Goal: Transaction & Acquisition: Book appointment/travel/reservation

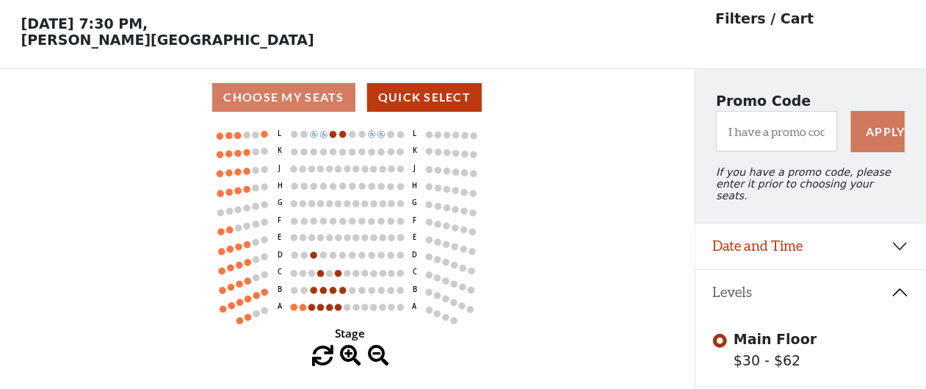
scroll to position [68, 0]
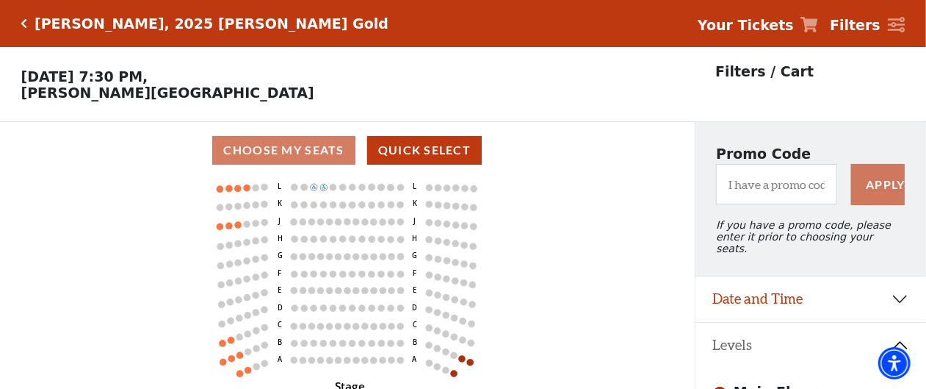
click at [25, 19] on icon "Click here to go back to filters" at bounding box center [24, 23] width 7 height 10
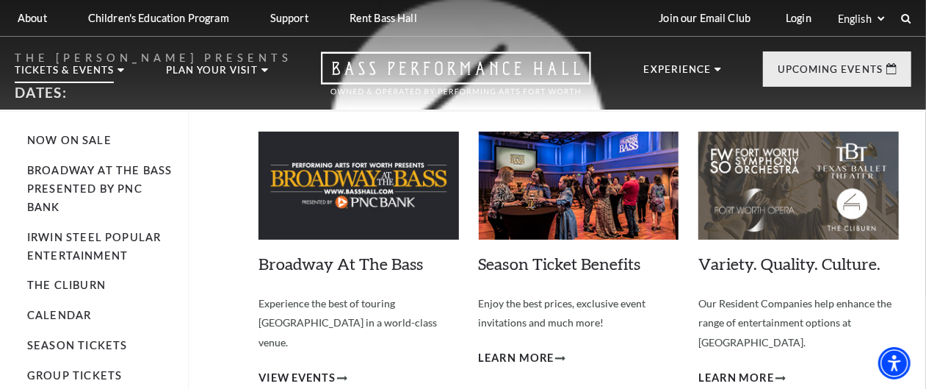
click at [44, 76] on p "Tickets & Events" at bounding box center [64, 74] width 99 height 18
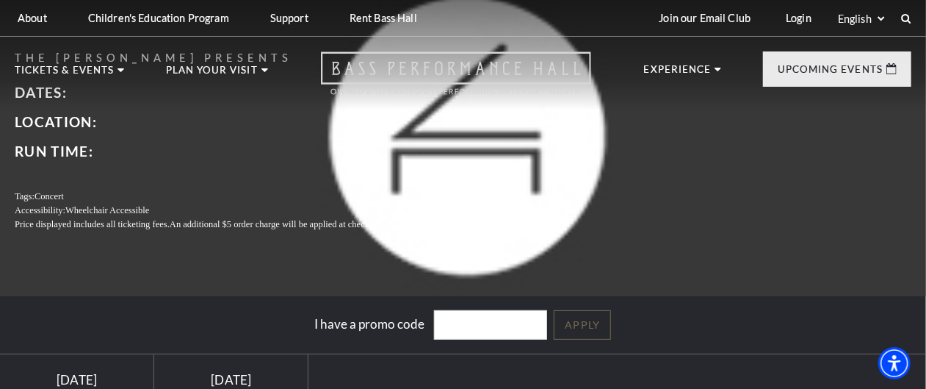
click at [441, 83] on icon "Open this option" at bounding box center [456, 72] width 270 height 43
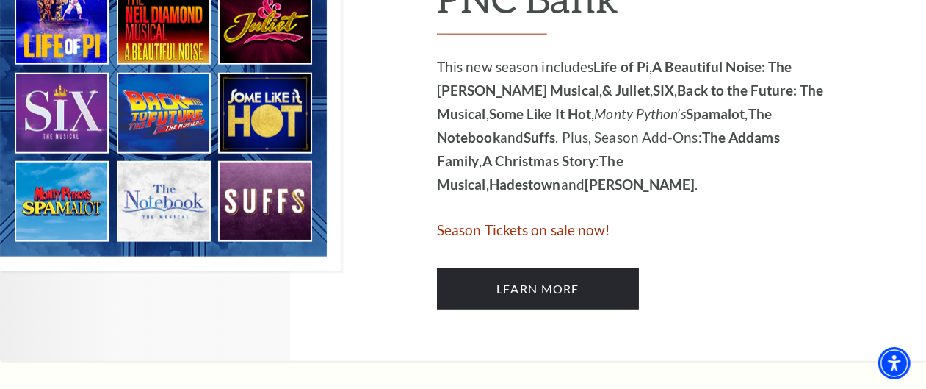
scroll to position [979, 0]
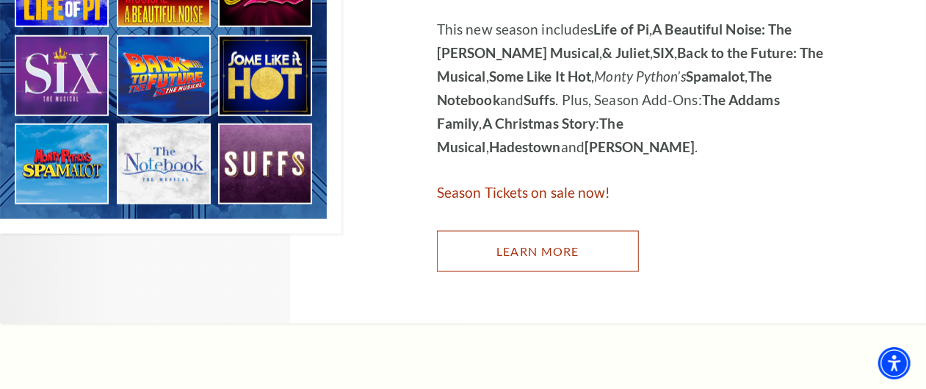
click at [546, 245] on link "Learn More" at bounding box center [538, 251] width 202 height 41
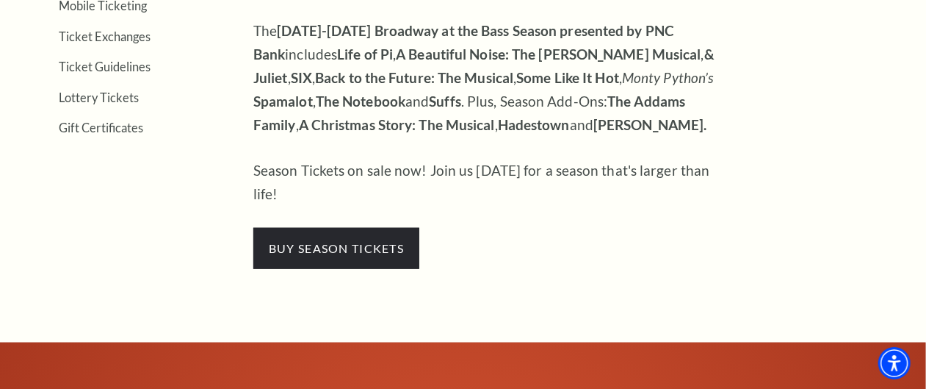
scroll to position [367, 0]
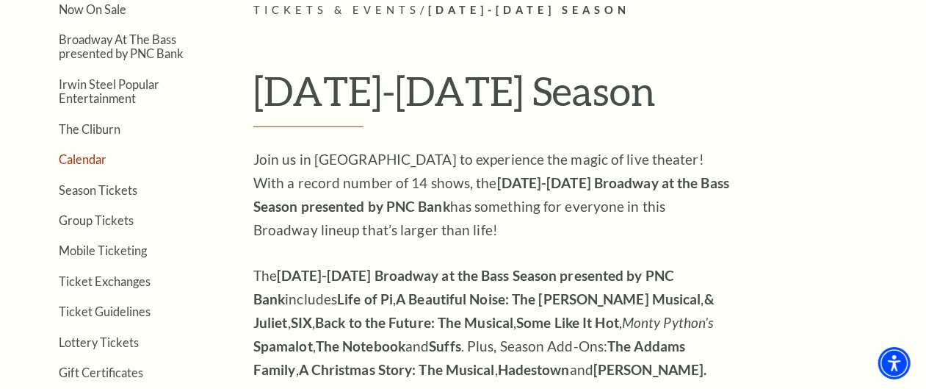
click at [87, 166] on link "Calendar" at bounding box center [83, 159] width 48 height 14
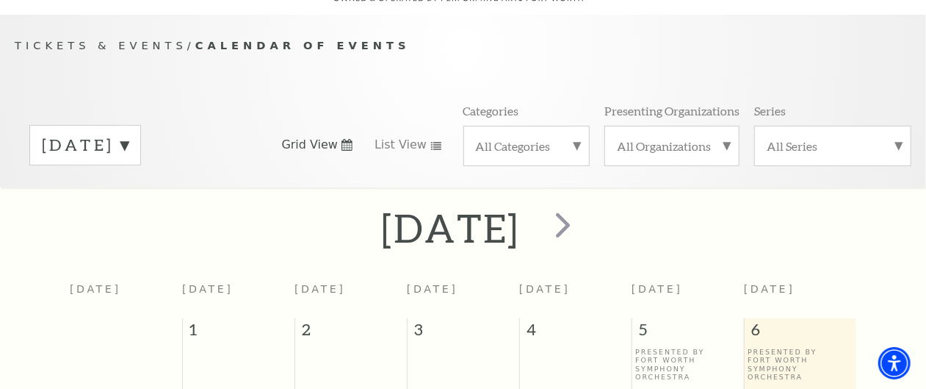
scroll to position [129, 0]
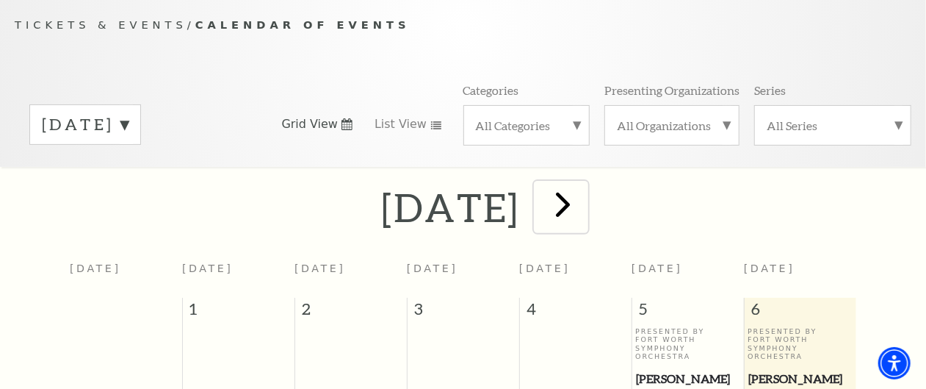
click at [584, 221] on span "next" at bounding box center [563, 204] width 42 height 42
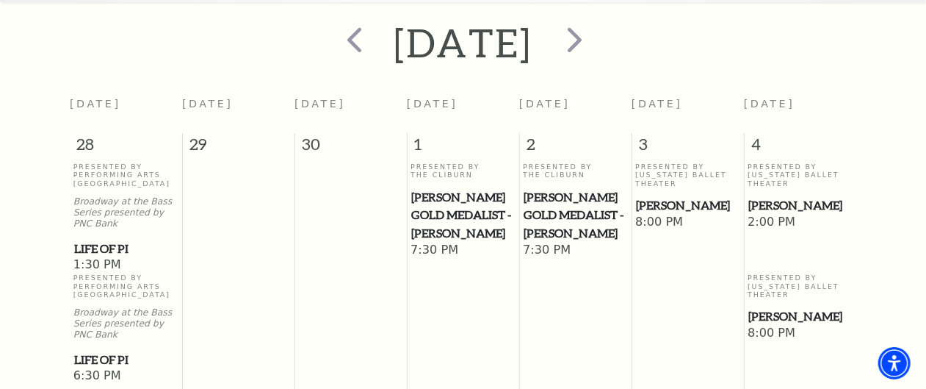
scroll to position [252, 0]
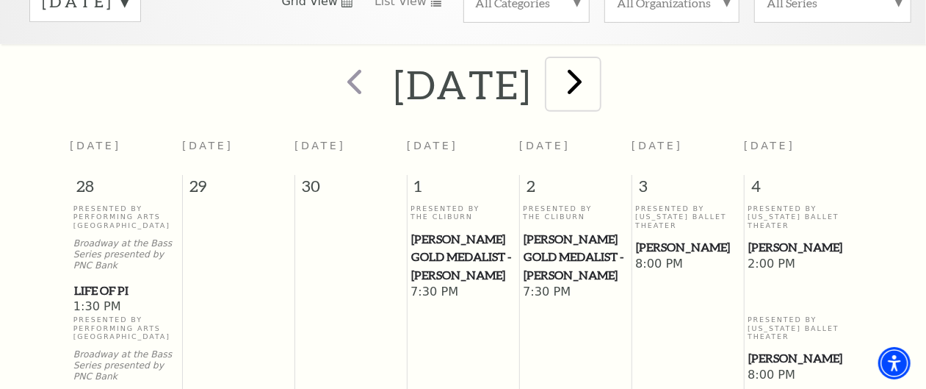
click at [596, 95] on span "next" at bounding box center [575, 81] width 42 height 42
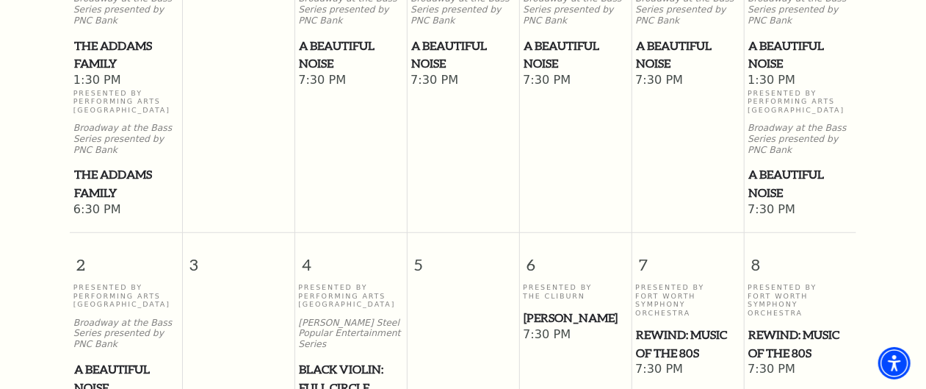
scroll to position [619, 0]
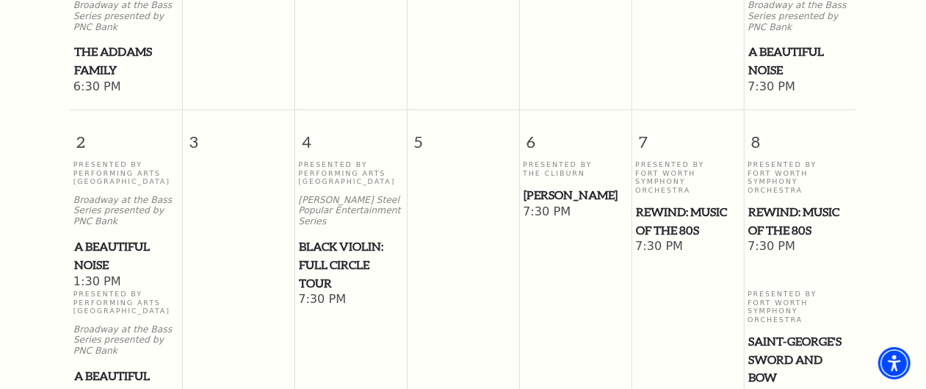
click at [561, 204] on span "[PERSON_NAME]" at bounding box center [576, 195] width 104 height 18
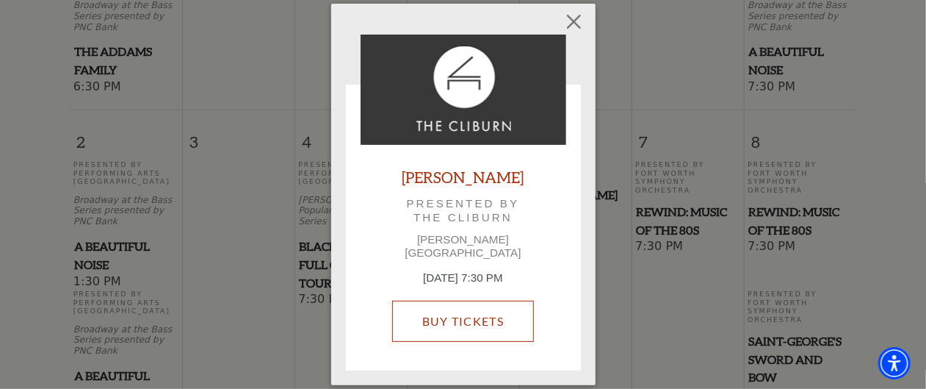
click at [474, 319] on link "Buy Tickets" at bounding box center [463, 320] width 142 height 41
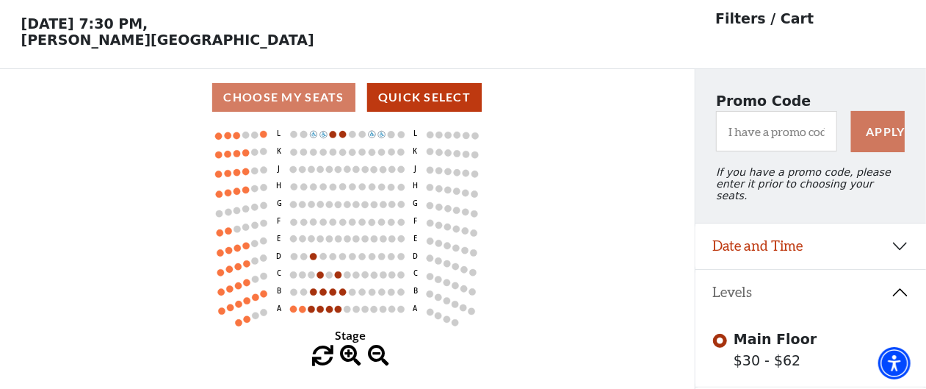
scroll to position [68, 0]
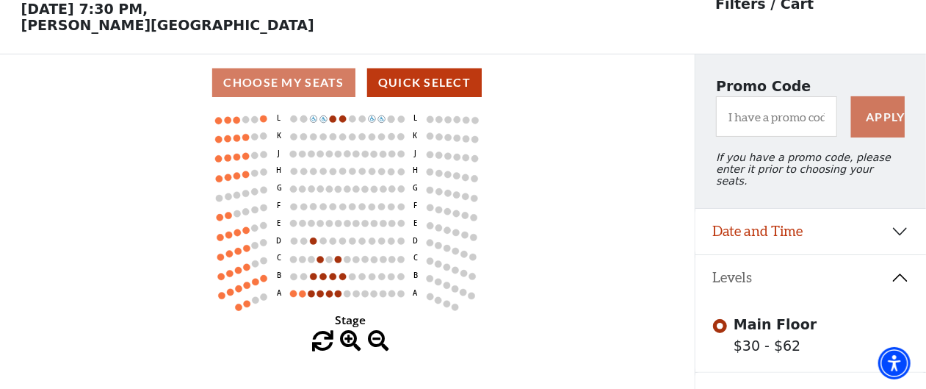
drag, startPoint x: 373, startPoint y: 122, endPoint x: 363, endPoint y: 119, distance: 10.7
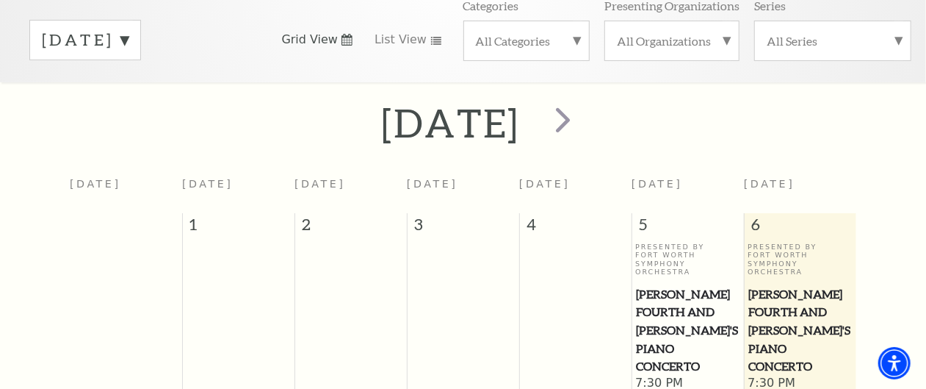
scroll to position [252, 0]
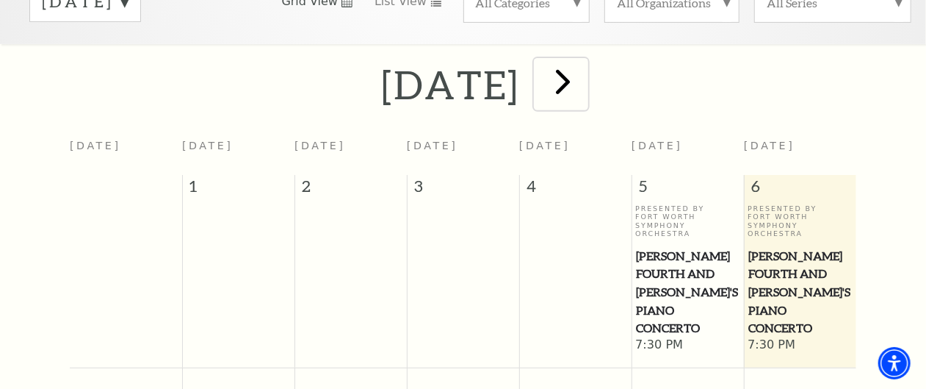
click at [584, 85] on span "next" at bounding box center [563, 81] width 42 height 42
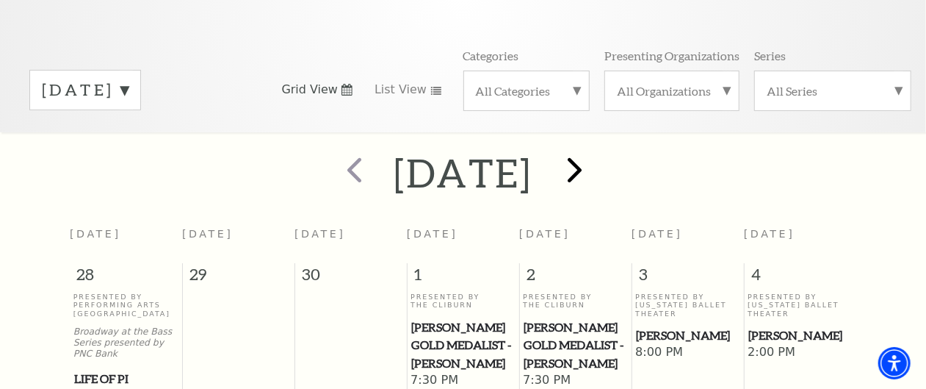
scroll to position [129, 0]
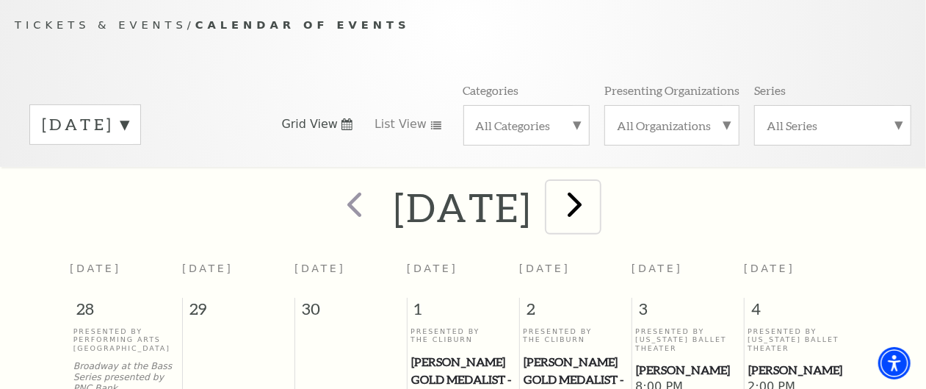
click at [596, 212] on span "next" at bounding box center [575, 204] width 42 height 42
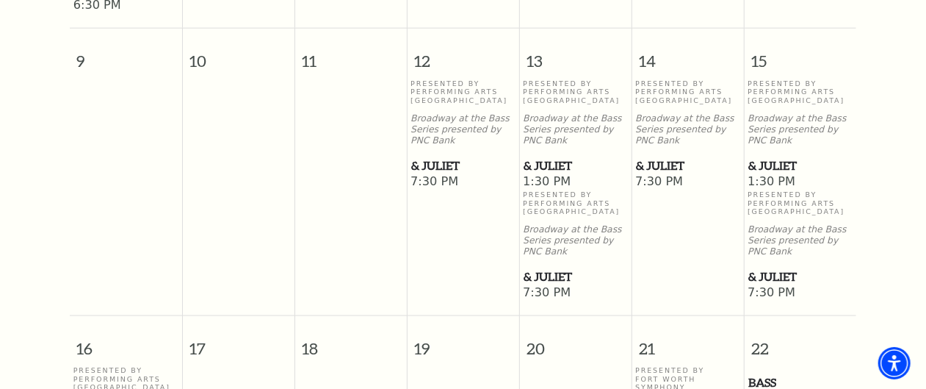
scroll to position [864, 0]
